Goal: Task Accomplishment & Management: Complete application form

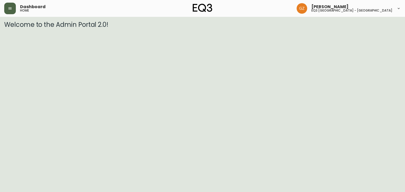
click at [9, 6] on button "button" at bounding box center [10, 9] width 12 height 12
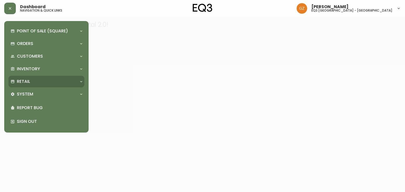
click at [32, 83] on div "Retail" at bounding box center [44, 82] width 66 height 6
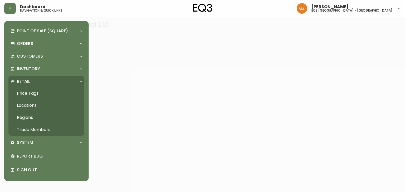
click at [30, 127] on link "Trade Members" at bounding box center [46, 130] width 76 height 12
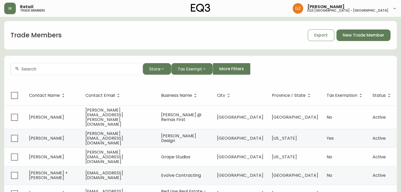
click at [82, 67] on input "text" at bounding box center [79, 69] width 117 height 5
click at [33, 73] on div "[PERSON_NAME]" at bounding box center [77, 69] width 132 height 12
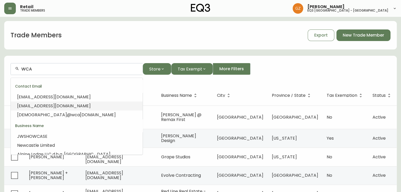
scroll to position [6, 0]
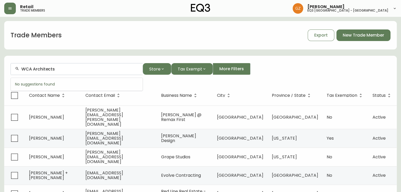
click at [62, 73] on div "WCA Architects" at bounding box center [77, 69] width 132 height 12
type input "W"
click at [24, 71] on input "text" at bounding box center [79, 69] width 117 height 5
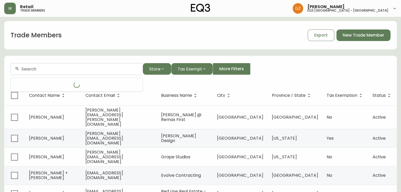
paste input "[PERSON_NAME] <[PERSON_NAME][EMAIL_ADDRESS][DOMAIN_NAME]>"
type input "[PERSON_NAME][MEDICAL_DATA]"
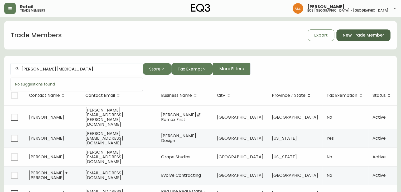
click at [366, 35] on span "New Trade Member" at bounding box center [363, 35] width 41 height 6
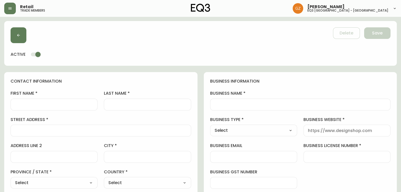
click at [11, 100] on div "first name" at bounding box center [54, 101] width 87 height 20
click at [22, 106] on input "first name" at bounding box center [54, 104] width 78 height 5
paste input "[PERSON_NAME] <[PERSON_NAME][EMAIL_ADDRESS][DOMAIN_NAME]>"
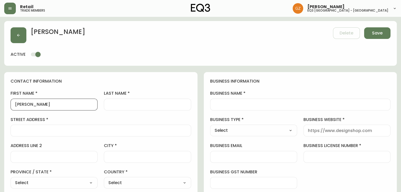
click at [21, 105] on input "[PERSON_NAME]" at bounding box center [54, 104] width 78 height 5
click at [17, 105] on input "[PERSON_NAME]" at bounding box center [54, 104] width 78 height 5
type input "[PERSON_NAME]"
click at [134, 104] on input "last name" at bounding box center [147, 104] width 78 height 5
paste input "[PERSON_NAME] <[PERSON_NAME][EMAIL_ADDRESS][DOMAIN_NAME]>"
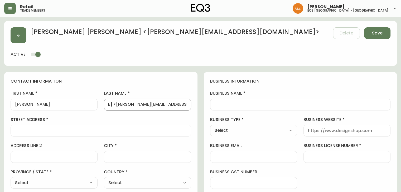
scroll to position [0, 31]
drag, startPoint x: 118, startPoint y: 106, endPoint x: 218, endPoint y: 115, distance: 100.1
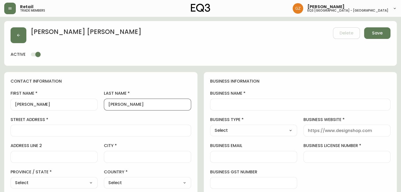
scroll to position [0, 0]
drag, startPoint x: 156, startPoint y: 105, endPoint x: 135, endPoint y: 104, distance: 21.1
click at [135, 104] on input "[PERSON_NAME]" at bounding box center [147, 104] width 78 height 5
click at [128, 104] on input "[PERSON_NAME]" at bounding box center [147, 104] width 78 height 5
click at [131, 103] on input "[PERSON_NAME]" at bounding box center [147, 104] width 78 height 5
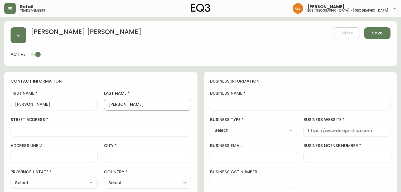
drag, startPoint x: 131, startPoint y: 104, endPoint x: 89, endPoint y: 105, distance: 42.2
click at [89, 105] on div "first name [PERSON_NAME] last name [PERSON_NAME][GEOGRAPHIC_DATA] address addre…" at bounding box center [101, 166] width 181 height 151
drag, startPoint x: 118, startPoint y: 105, endPoint x: 150, endPoint y: 104, distance: 31.7
click at [118, 105] on input "Maculam" at bounding box center [147, 104] width 78 height 5
drag, startPoint x: 135, startPoint y: 105, endPoint x: 132, endPoint y: 108, distance: 3.7
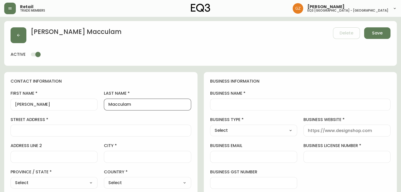
click at [134, 105] on input "Macculam" at bounding box center [147, 104] width 78 height 5
type input "Macculam"
drag, startPoint x: 72, startPoint y: 105, endPoint x: 38, endPoint y: 105, distance: 33.2
click at [38, 105] on input "[PERSON_NAME]" at bounding box center [54, 104] width 78 height 5
type input "[PERSON_NAME]"
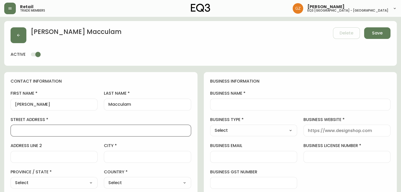
paste input "137 5TH FL 12"
type input "137 5TH FL 12"
paste input "[US_STATE]"
type input "[US_STATE]"
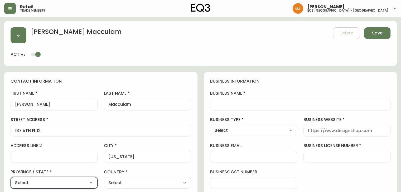
click at [94, 182] on select "Select [GEOGRAPHIC_DATA] [GEOGRAPHIC_DATA] [GEOGRAPHIC_DATA] [GEOGRAPHIC_DATA] …" at bounding box center [54, 183] width 87 height 8
click at [165, 130] on input "137 5TH FL 12" at bounding box center [101, 130] width 172 height 5
click at [175, 182] on select "Select [GEOGRAPHIC_DATA] [GEOGRAPHIC_DATA]" at bounding box center [147, 183] width 87 height 8
select select "US"
click at [104, 179] on select "Select [GEOGRAPHIC_DATA] [GEOGRAPHIC_DATA]" at bounding box center [147, 183] width 87 height 8
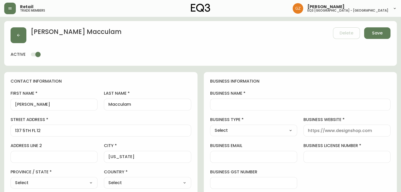
type input "[GEOGRAPHIC_DATA]"
click at [85, 181] on select "Select [US_STATE] [US_STATE] [US_STATE] [US_STATE] [US_STATE] [US_STATE] [US_ST…" at bounding box center [54, 183] width 87 height 8
select select "NE"
type input "[US_STATE]"
click at [164, 25] on div "[PERSON_NAME] Delete Save active" at bounding box center [200, 43] width 393 height 45
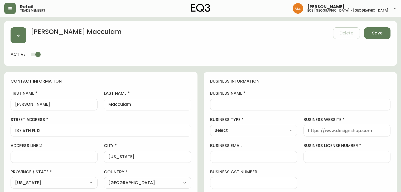
click at [45, 182] on select "Select [US_STATE] [US_STATE] [US_STATE] [US_STATE] [US_STATE] [US_STATE] [US_ST…" at bounding box center [54, 183] width 87 height 8
select select "NY"
click at [11, 179] on select "Select [US_STATE] [US_STATE] [US_STATE] [US_STATE] [US_STATE] [US_STATE] [US_ST…" at bounding box center [54, 183] width 87 height 8
type input "[US_STATE]"
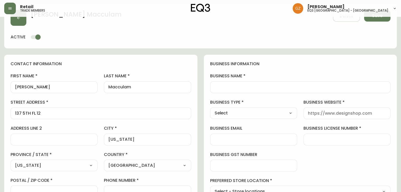
scroll to position [53, 0]
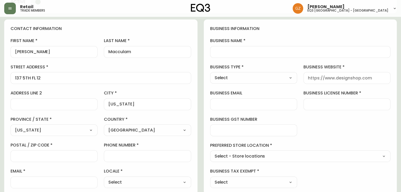
click at [20, 157] on input "postal / zip code" at bounding box center [54, 156] width 78 height 5
paste input "10010"
type input "10010"
click at [57, 186] on div at bounding box center [54, 183] width 87 height 12
click at [128, 155] on input "phone number" at bounding box center [147, 156] width 78 height 5
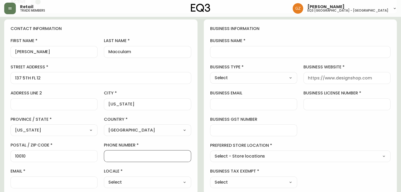
paste input "| 212.242.4945"
type input "| 212.242.4945"
click at [63, 181] on input "email" at bounding box center [54, 182] width 78 height 5
paste input "| 212.242.4945"
type input "| 212.242.4945"
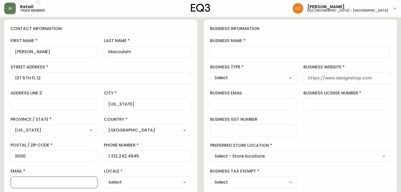
click at [41, 185] on input "email" at bounding box center [54, 182] width 78 height 5
paste input "[PERSON_NAME][EMAIL_ADDRESS][DOMAIN_NAME]"
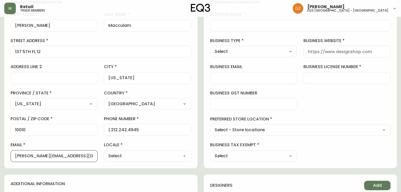
type input "[PERSON_NAME][EMAIL_ADDRESS][DOMAIN_NAME]"
click at [174, 158] on select "Select CA_EN [GEOGRAPHIC_DATA] US_EN" at bounding box center [147, 156] width 87 height 8
select select "US_EN"
click at [104, 152] on select "Select CA_EN [GEOGRAPHIC_DATA] US_EN" at bounding box center [147, 156] width 87 height 8
type input "US_EN"
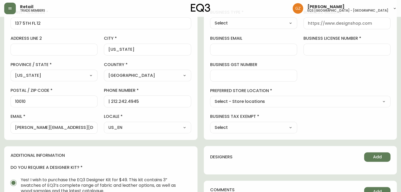
scroll to position [158, 0]
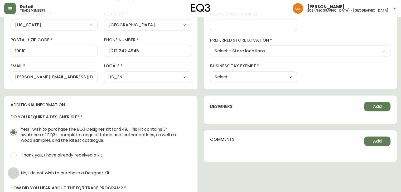
click at [13, 170] on input "No, I do not wish to purchase a Designer Kit." at bounding box center [14, 174] width 12 height 12
radio input "true"
radio input "false"
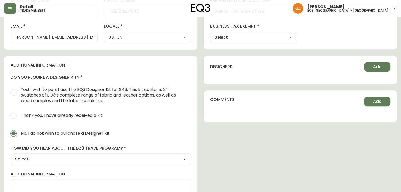
scroll to position [224, 0]
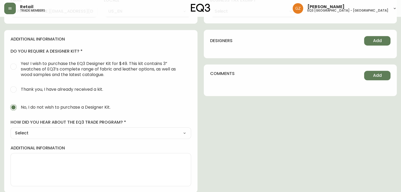
click at [83, 129] on select "Select Social Media Advertisement Trade Show Outreach from a Trade Rep Other" at bounding box center [101, 133] width 181 height 8
select select "Outreach from a Trade Rep"
click at [11, 129] on select "Select Social Media Advertisement Trade Show Outreach from a Trade Rep Other" at bounding box center [101, 133] width 181 height 8
type input "Outreach from a Trade Rep"
click at [37, 165] on textarea "additional information" at bounding box center [101, 170] width 172 height 26
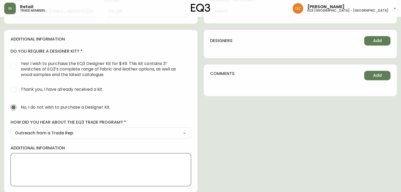
type textarea "R"
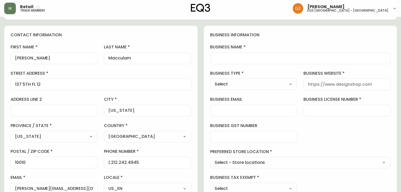
scroll to position [40, 0]
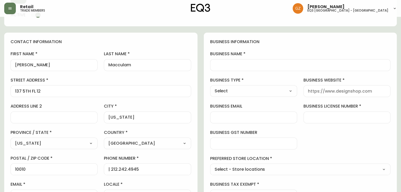
type textarea "[PERSON_NAME] Client *"
click at [271, 64] on input "business name" at bounding box center [301, 65] width 172 height 5
type input "w"
paste input "[PERSON_NAME][EMAIL_ADDRESS][DOMAIN_NAME]"
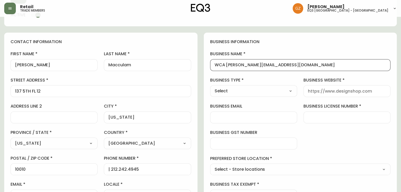
scroll to position [0, 0]
drag, startPoint x: 257, startPoint y: 66, endPoint x: 225, endPoint y: 69, distance: 32.0
click at [225, 69] on div "WCA [PERSON_NAME][EMAIL_ADDRESS][DOMAIN_NAME]" at bounding box center [300, 65] width 181 height 12
click at [254, 64] on input "WCA [DOMAIN_NAME]" at bounding box center [301, 65] width 172 height 5
drag, startPoint x: 243, startPoint y: 66, endPoint x: 267, endPoint y: 64, distance: 24.0
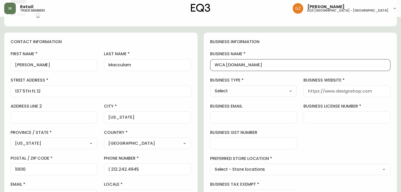
click at [267, 64] on input "WCA [DOMAIN_NAME]" at bounding box center [301, 65] width 172 height 5
type input "WCA architect"
click at [251, 93] on select "Select Interior Designer Architect Home Builder Contractor Real Estate Agent Ho…" at bounding box center [253, 91] width 87 height 8
select select "Architect"
click at [210, 87] on select "Select Interior Designer Architect Home Builder Contractor Real Estate Agent Ho…" at bounding box center [253, 91] width 87 height 8
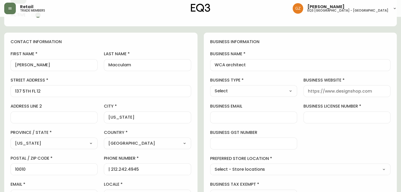
type input "Architect"
click at [349, 90] on input "business website" at bounding box center [347, 91] width 78 height 5
click at [391, 52] on div "business information business name WCA architect business type Architect Select…" at bounding box center [300, 120] width 193 height 175
click at [321, 91] on input "business website" at bounding box center [347, 91] width 78 height 5
paste input "[URL][DOMAIN_NAME]"
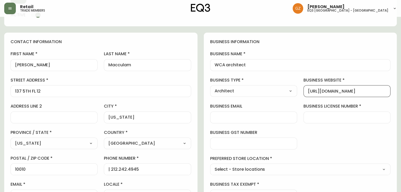
type input "[URL][DOMAIN_NAME]"
click at [320, 122] on div at bounding box center [346, 118] width 87 height 12
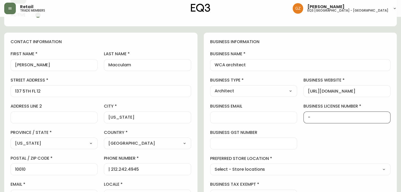
type input "-"
click at [268, 161] on label "preferred store location" at bounding box center [300, 159] width 181 height 6
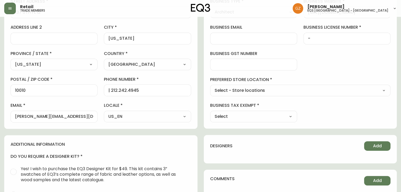
click at [269, 115] on select "Select Yes No" at bounding box center [253, 117] width 87 height 8
select select "true"
click at [210, 113] on select "Select Yes No" at bounding box center [253, 117] width 87 height 8
type input "Yes"
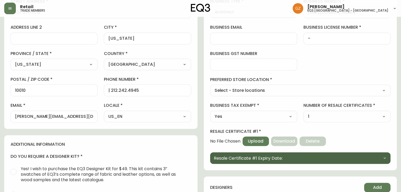
click at [262, 159] on span "Resale Certificate #1 Expiry Date:" at bounding box center [248, 158] width 69 height 7
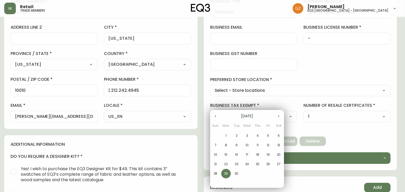
click at [383, 112] on div at bounding box center [202, 96] width 405 height 192
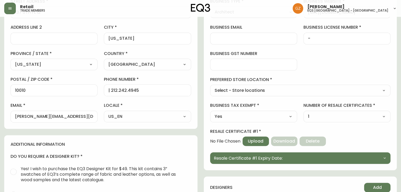
click at [278, 116] on select "Select Yes No" at bounding box center [253, 117] width 87 height 8
click at [210, 113] on select "Select Yes No" at bounding box center [253, 117] width 87 height 8
click at [249, 139] on span "Upload" at bounding box center [256, 142] width 16 height 6
click at [254, 141] on span "Upload" at bounding box center [256, 142] width 16 height 6
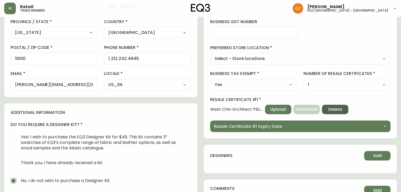
scroll to position [198, 0]
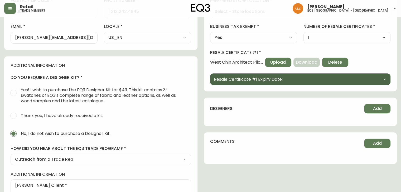
click at [270, 81] on span "Resale Certificate #1 Expiry Date:" at bounding box center [248, 79] width 69 height 7
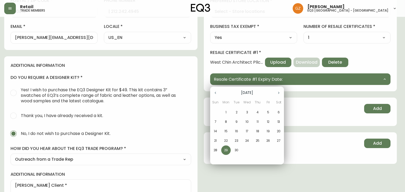
click at [362, 154] on div at bounding box center [202, 96] width 405 height 192
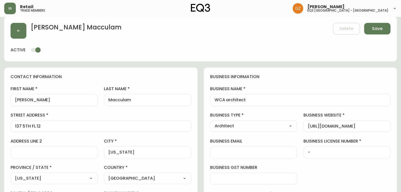
scroll to position [0, 0]
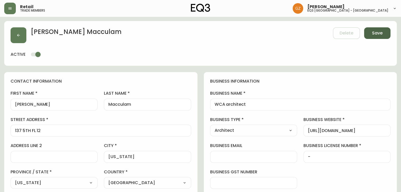
click at [372, 34] on span "Save" at bounding box center [377, 33] width 11 height 6
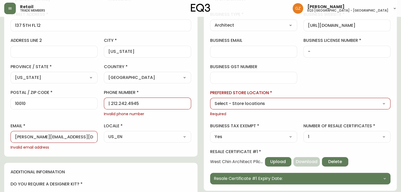
click at [110, 105] on input "| 212.242.4945" at bounding box center [147, 103] width 78 height 5
click at [115, 101] on input "212.242.4945" at bounding box center [147, 103] width 78 height 5
click at [128, 103] on input "212-242.4945" at bounding box center [147, 103] width 78 height 5
click at [146, 101] on input "212-242.-945" at bounding box center [147, 103] width 78 height 5
click at [108, 103] on input "2122424945" at bounding box center [147, 103] width 78 height 5
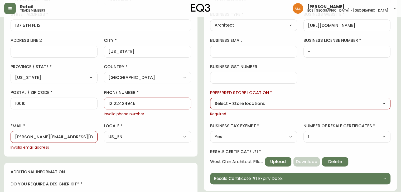
click at [109, 105] on input "12122424945" at bounding box center [147, 103] width 78 height 5
type input "[PHONE_NUMBER]"
click at [87, 137] on input "[PERSON_NAME][EMAIL_ADDRESS][DOMAIN_NAME]" at bounding box center [54, 137] width 78 height 5
type input "[PERSON_NAME][EMAIL_ADDRESS][DOMAIN_NAME]"
click at [318, 107] on select "Select - Store locations EQ3 [GEOGRAPHIC_DATA] EQ3 [GEOGRAPHIC_DATA] [GEOGRAPHI…" at bounding box center [300, 104] width 181 height 8
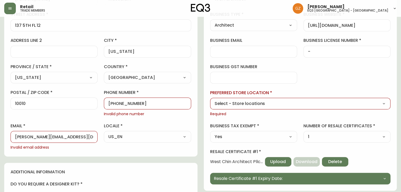
select select "cm48zha2033ze0170ss7kujjb"
click at [210, 100] on select "Select - Store locations EQ3 [GEOGRAPHIC_DATA] EQ3 [GEOGRAPHIC_DATA] [GEOGRAPHI…" at bounding box center [300, 104] width 181 height 8
type input "EQ3 US Trade - [GEOGRAPHIC_DATA]"
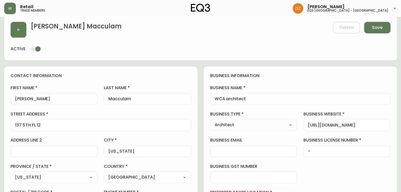
scroll to position [0, 0]
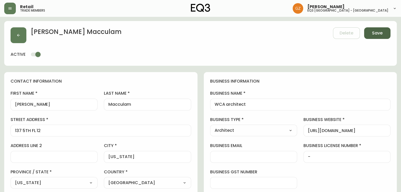
click at [374, 31] on span "Save" at bounding box center [377, 33] width 11 height 6
type input "[PHONE_NUMBER]"
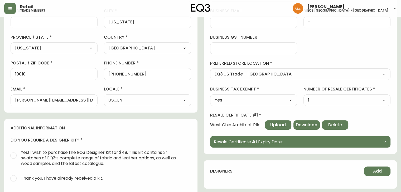
scroll to position [105, 0]
